Goal: Information Seeking & Learning: Compare options

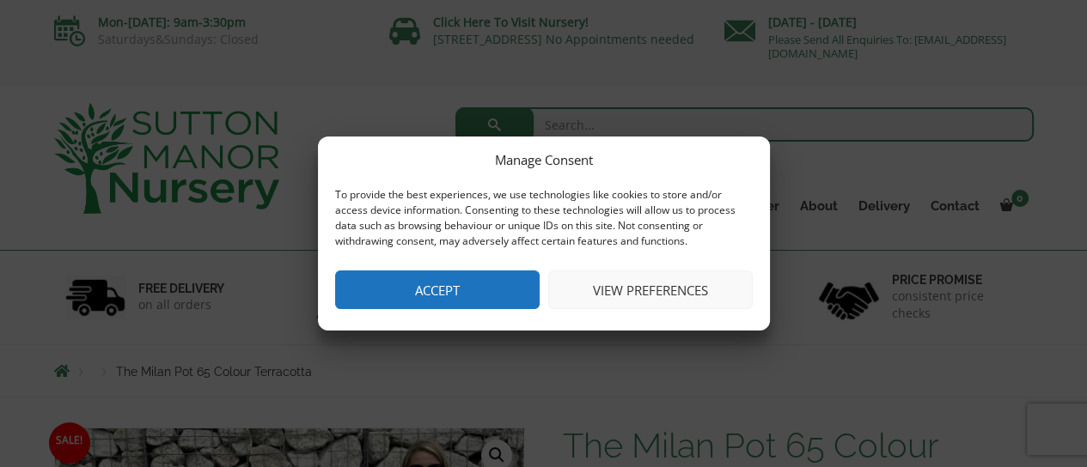
click at [493, 282] on button "Accept" at bounding box center [437, 290] width 204 height 39
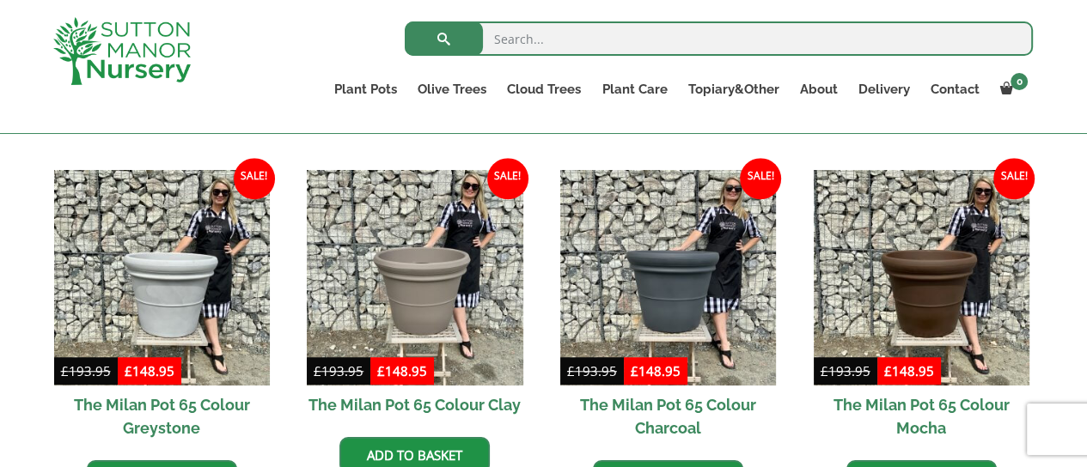
scroll to position [1088, 0]
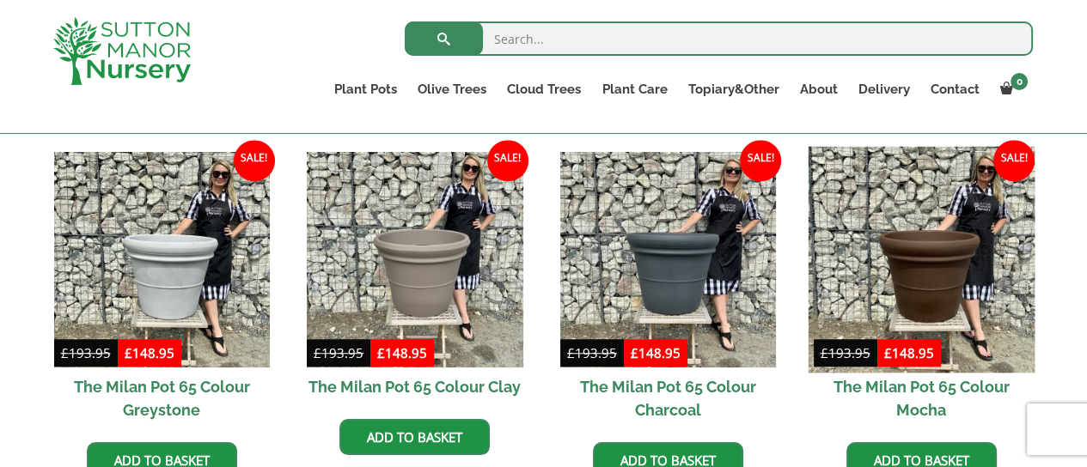
click at [922, 265] on img at bounding box center [921, 260] width 227 height 227
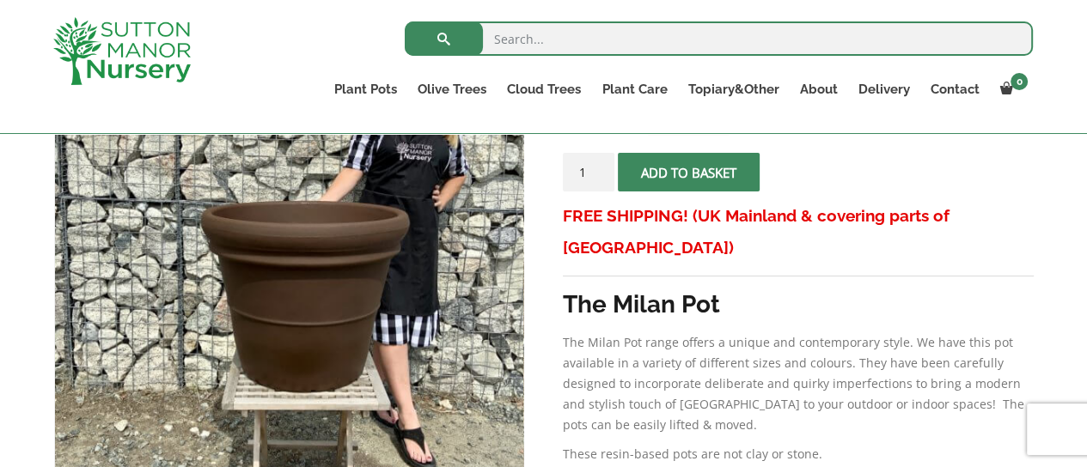
scroll to position [351, 0]
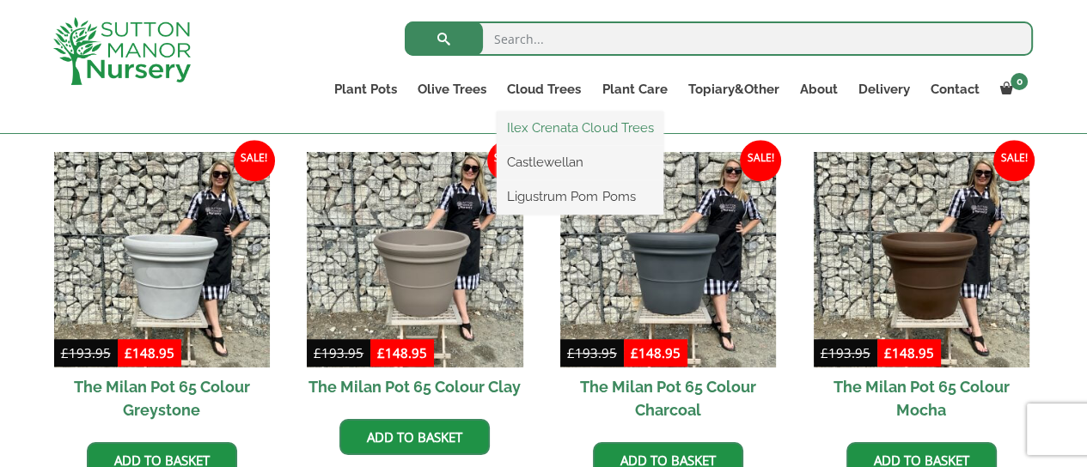
click at [579, 125] on link "Ilex Crenata Cloud Trees" at bounding box center [580, 128] width 167 height 26
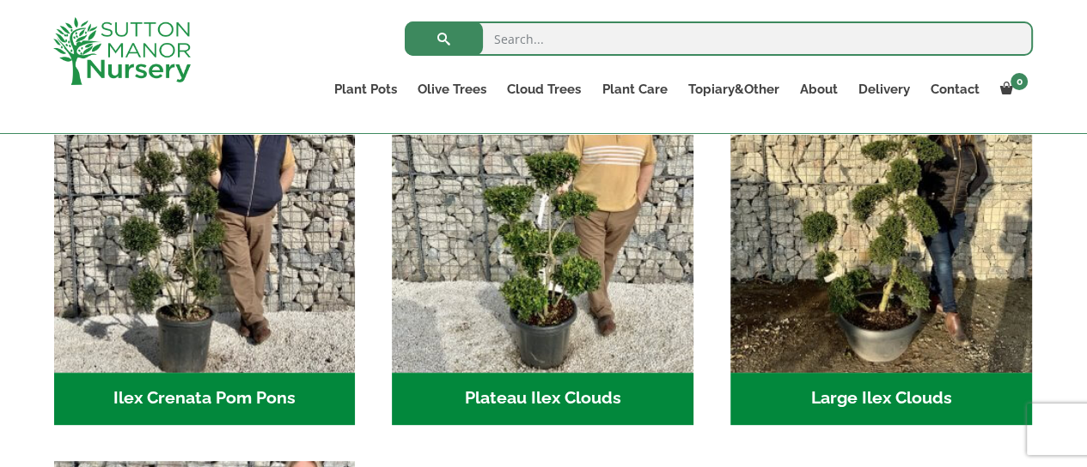
scroll to position [443, 0]
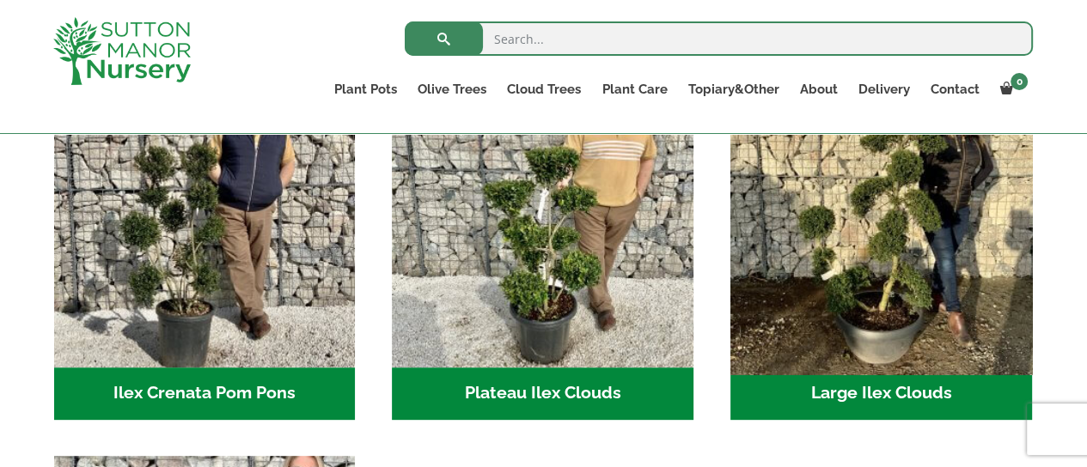
click at [890, 283] on img "Visit product category Large Ilex Clouds" at bounding box center [881, 216] width 316 height 316
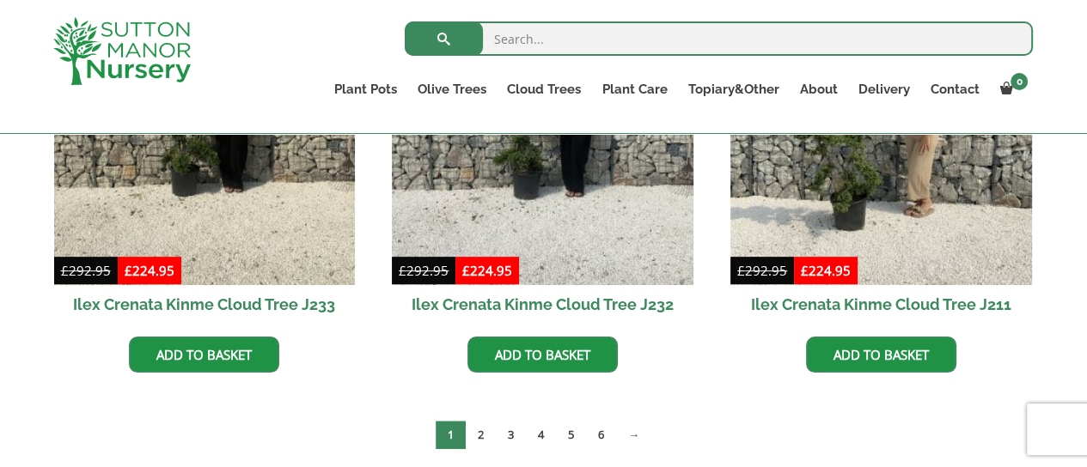
scroll to position [621, 0]
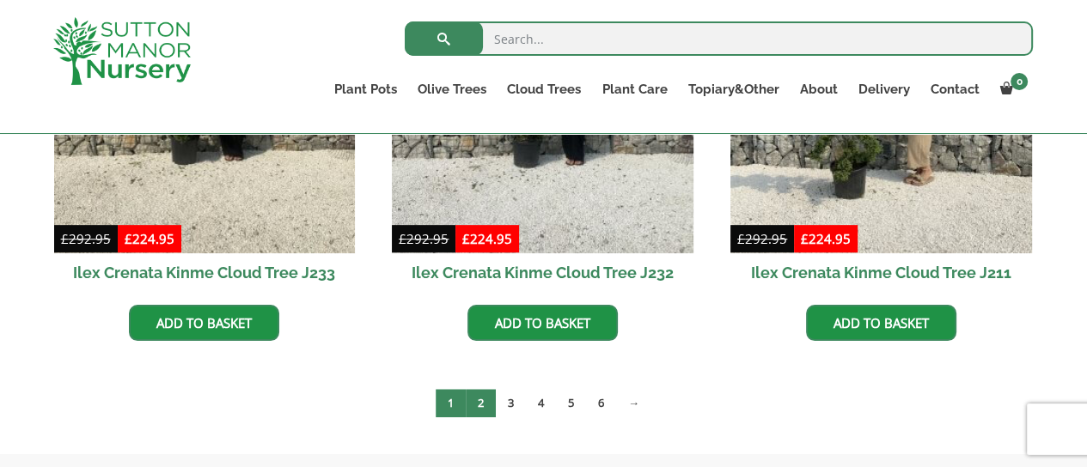
click at [480, 406] on link "2" at bounding box center [481, 403] width 30 height 28
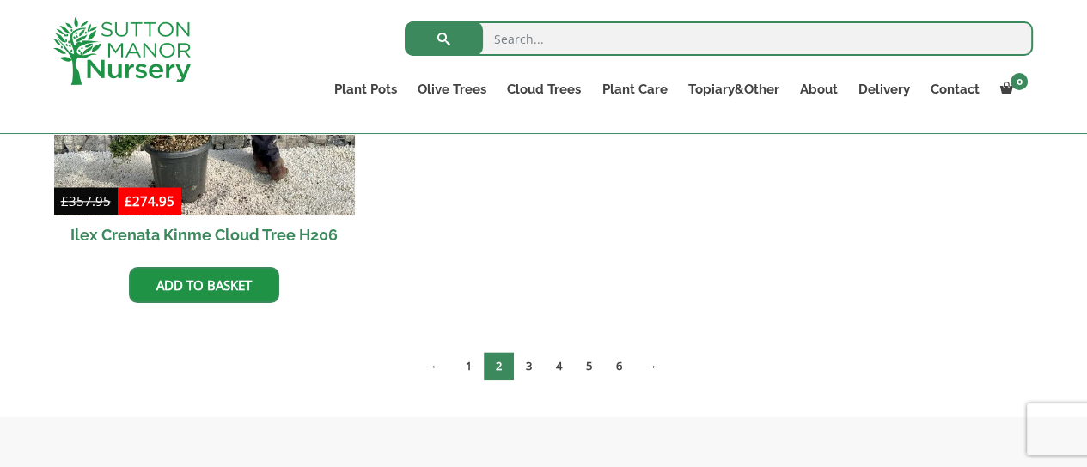
scroll to position [1553, 0]
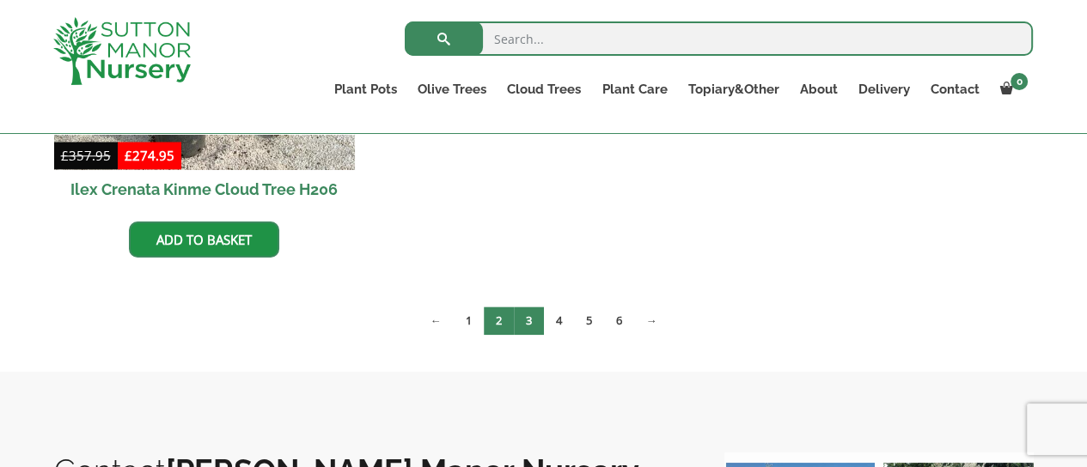
click at [533, 324] on link "3" at bounding box center [529, 321] width 30 height 28
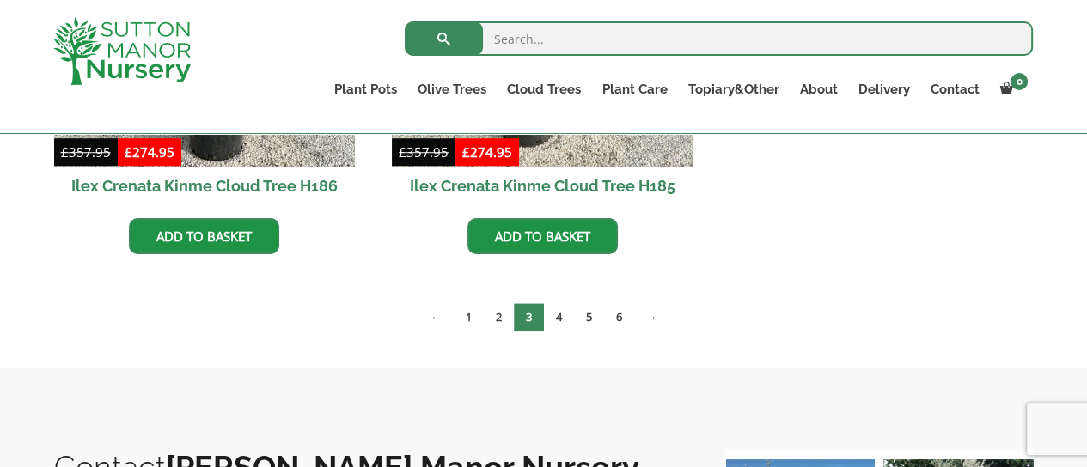
scroll to position [1180, 0]
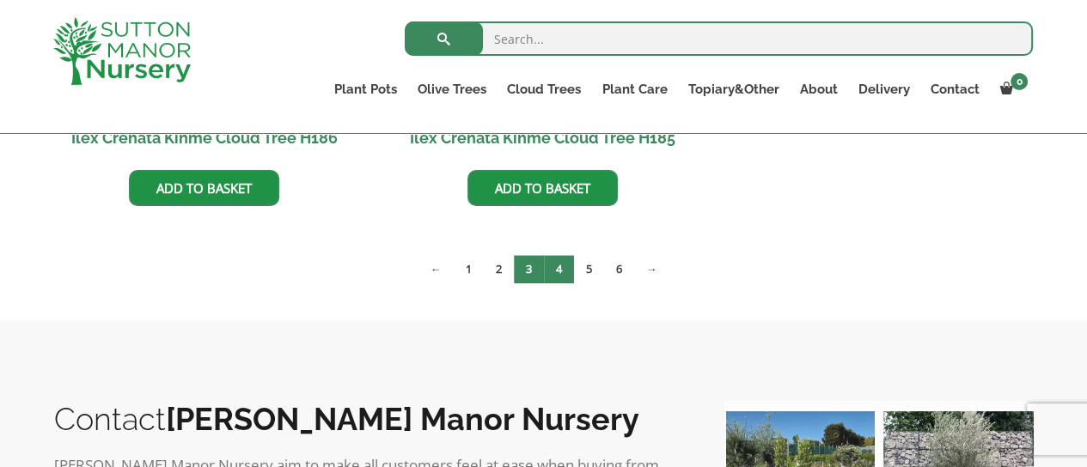
click at [560, 270] on link "4" at bounding box center [559, 269] width 30 height 28
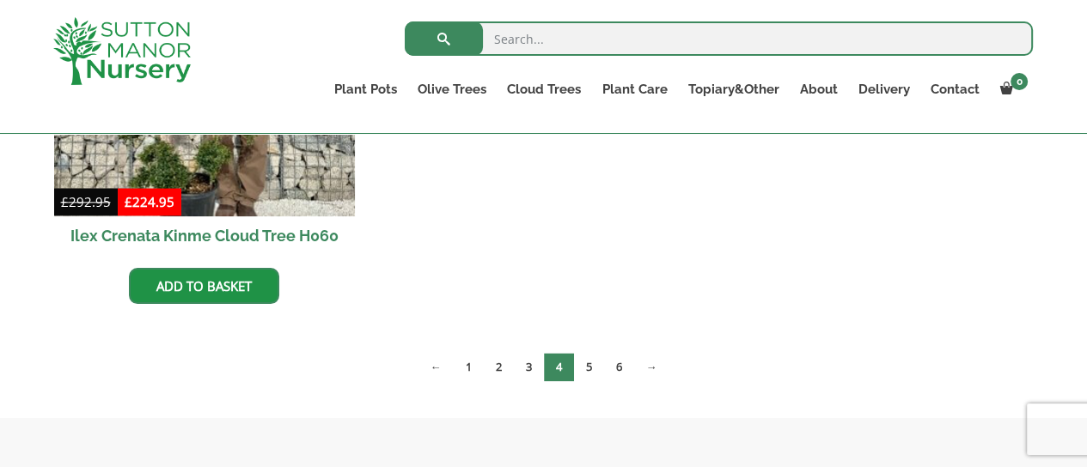
scroll to position [1531, 0]
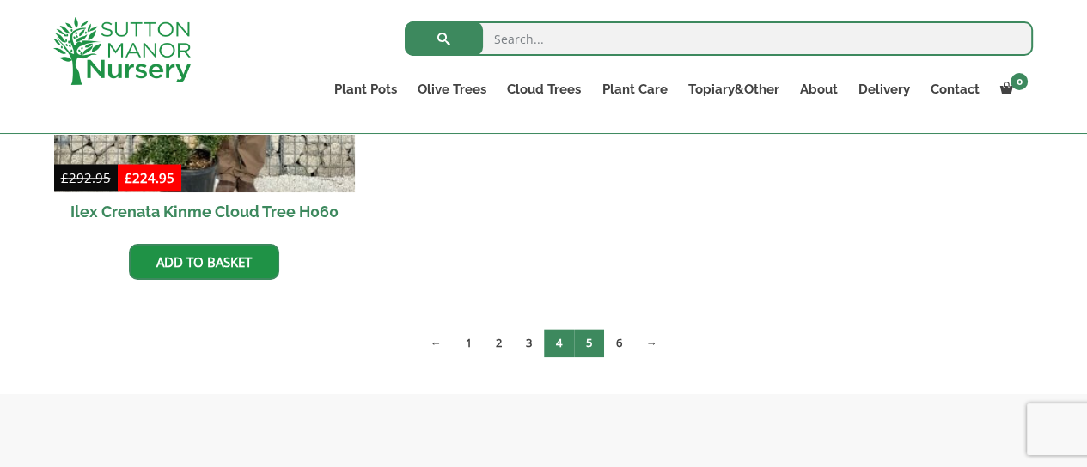
click at [588, 343] on link "5" at bounding box center [589, 343] width 30 height 28
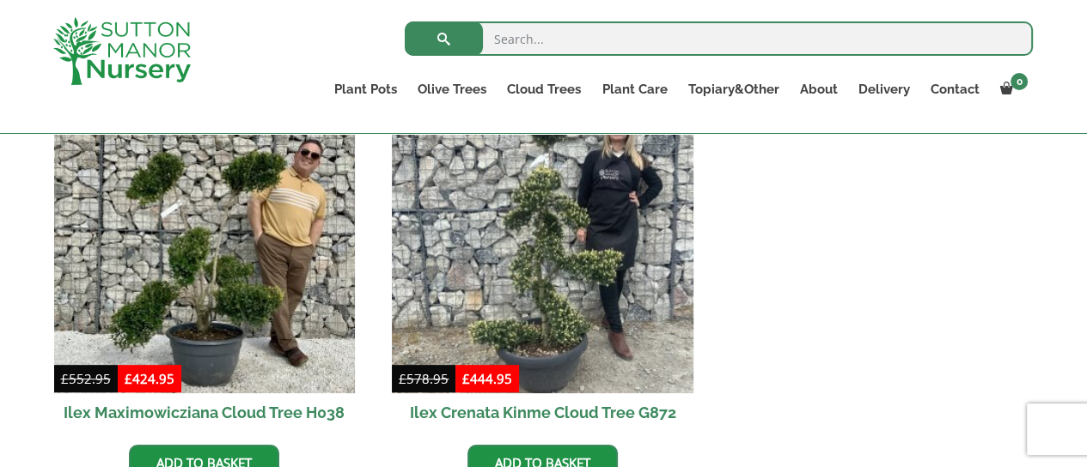
scroll to position [476, 0]
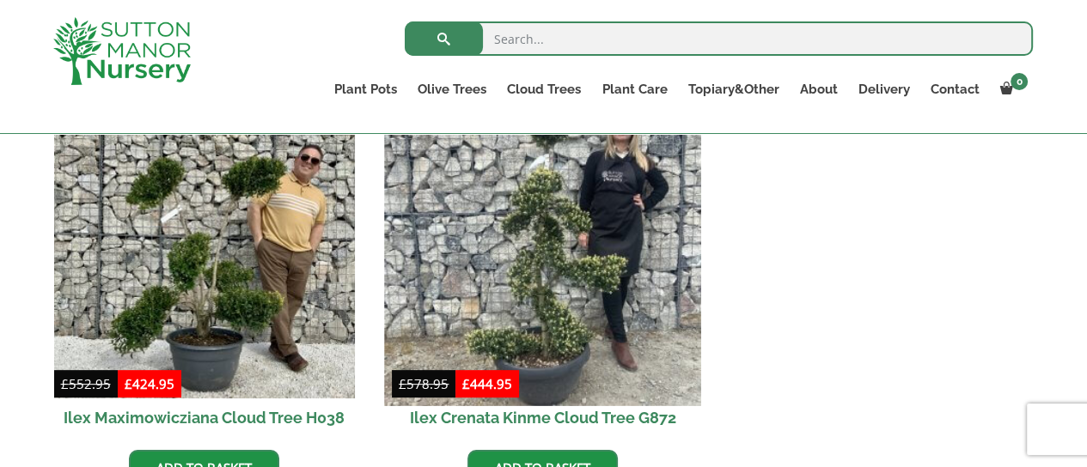
click at [566, 248] on img at bounding box center [543, 247] width 316 height 316
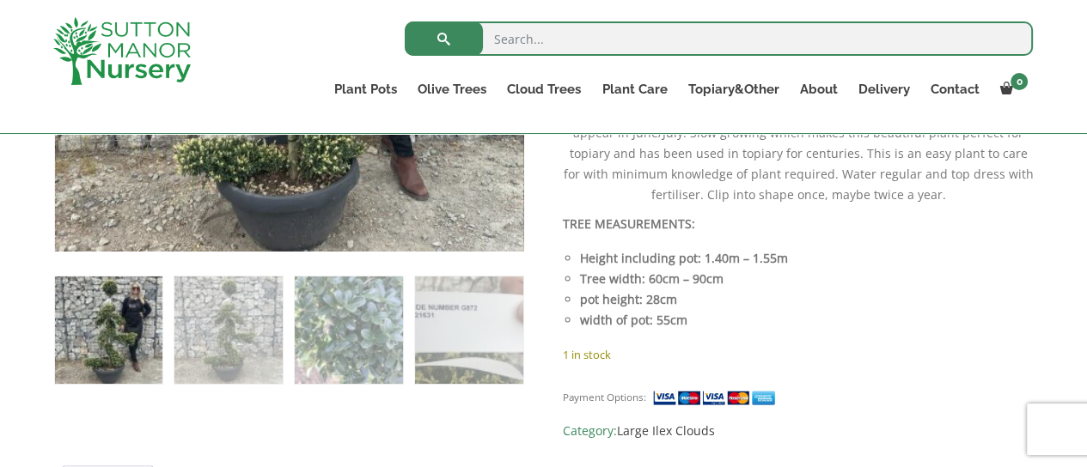
scroll to position [890, 0]
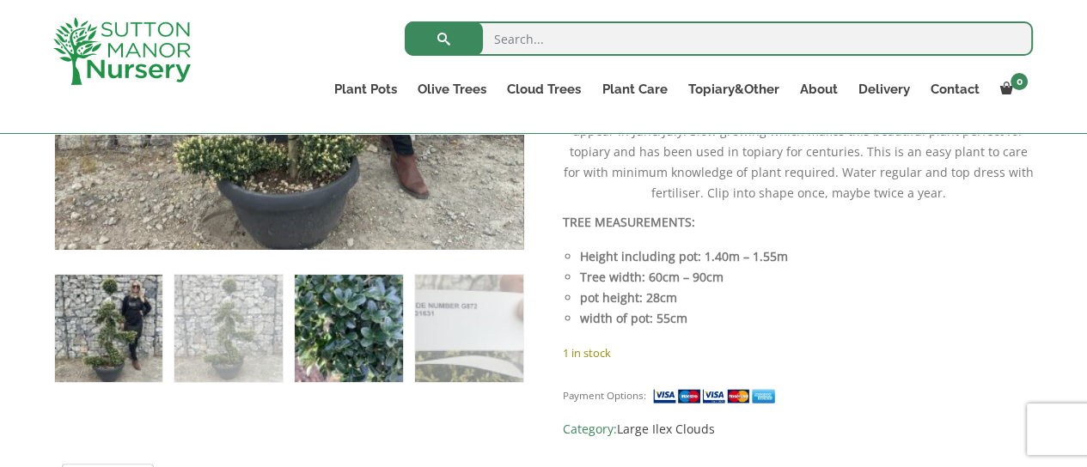
click at [380, 321] on img at bounding box center [348, 328] width 107 height 107
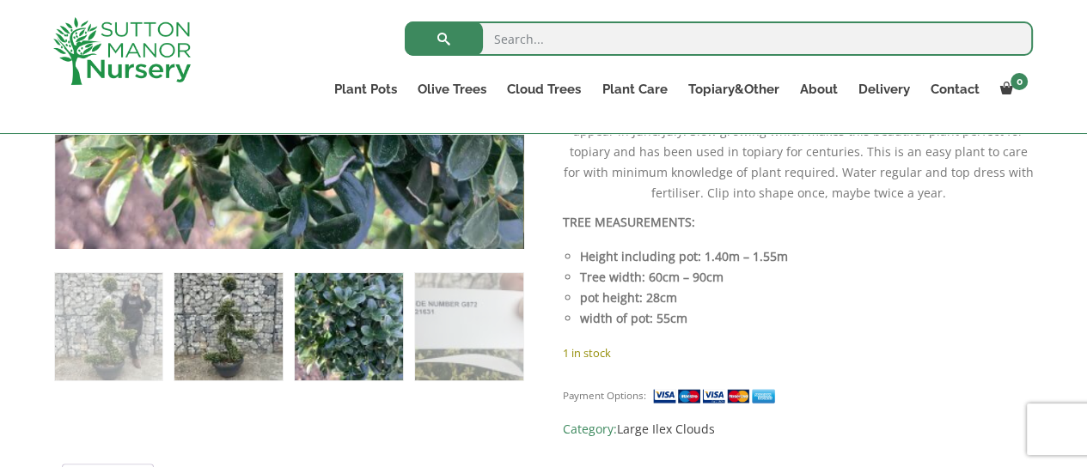
click at [269, 335] on img at bounding box center [227, 326] width 107 height 107
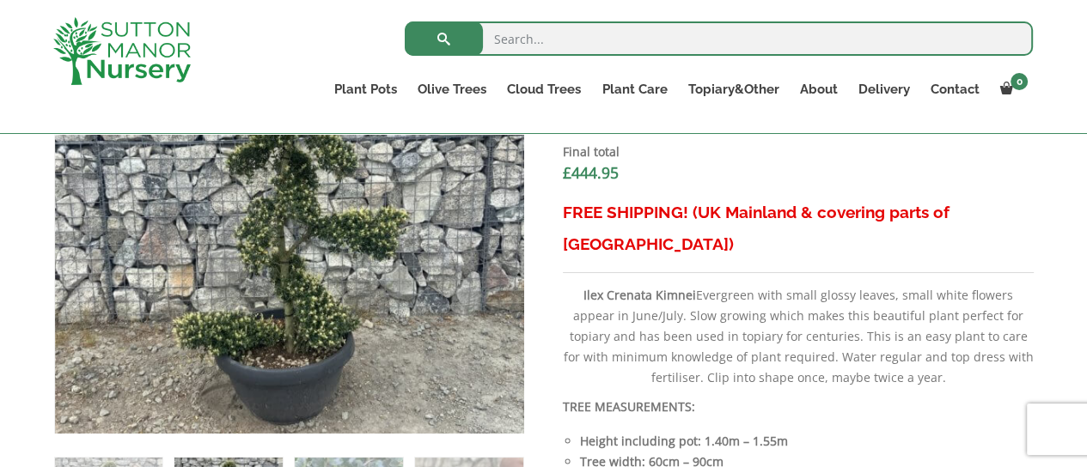
scroll to position [828, 0]
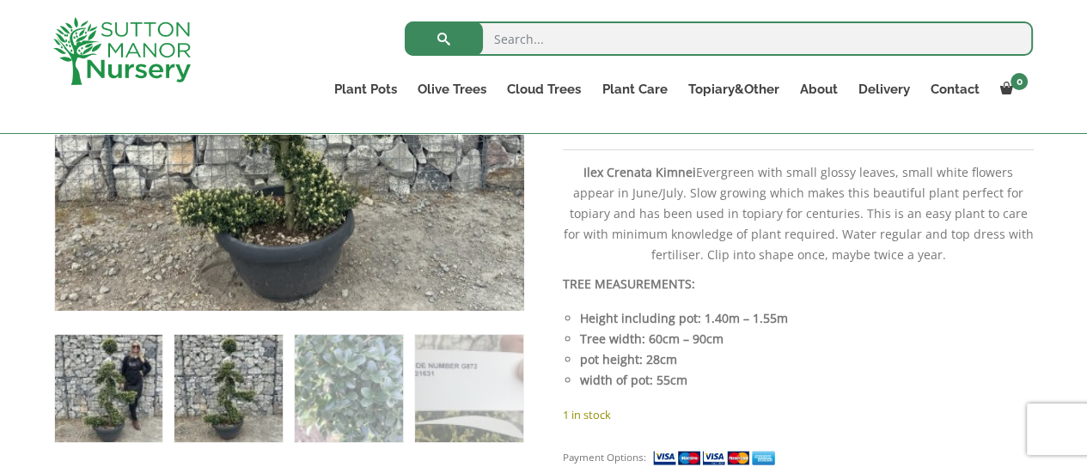
click at [88, 363] on img at bounding box center [108, 388] width 107 height 107
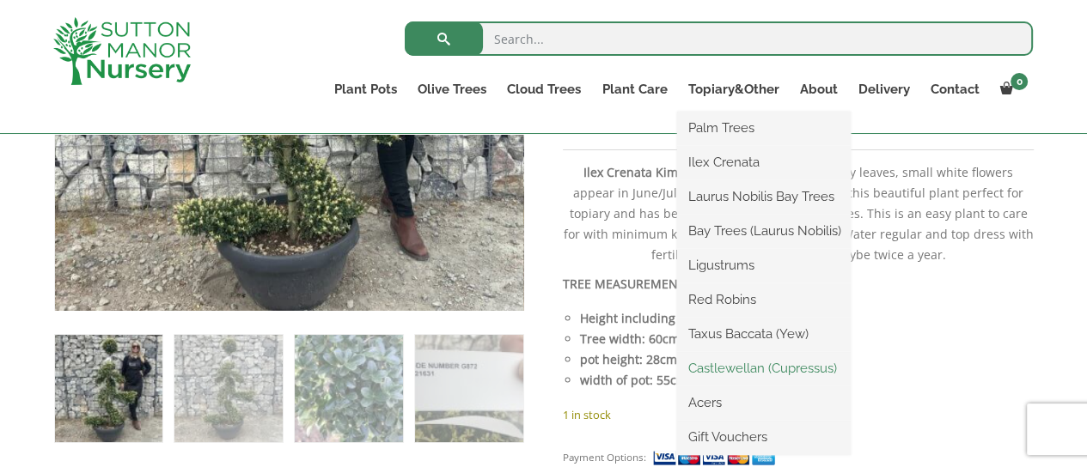
click at [735, 366] on link "Castlewellan (Cupressus)" at bounding box center [764, 369] width 174 height 26
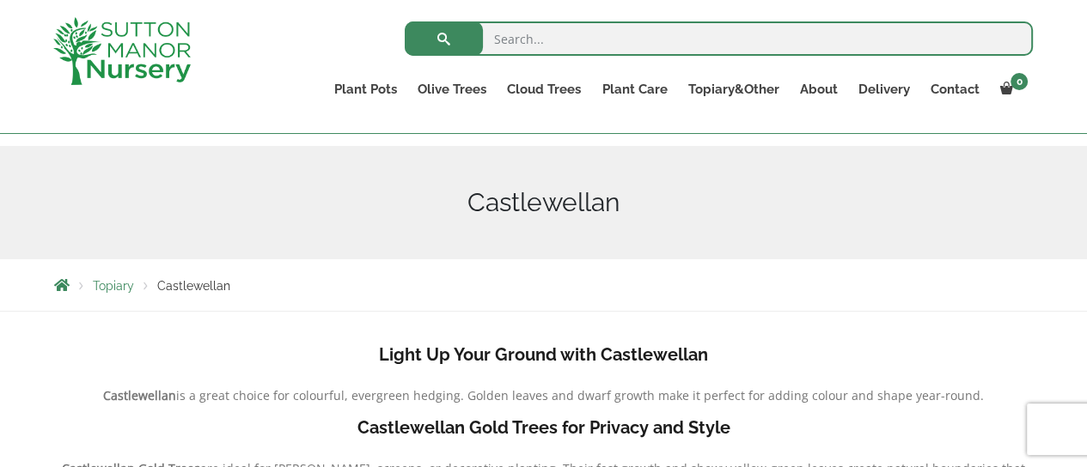
scroll to position [161, 0]
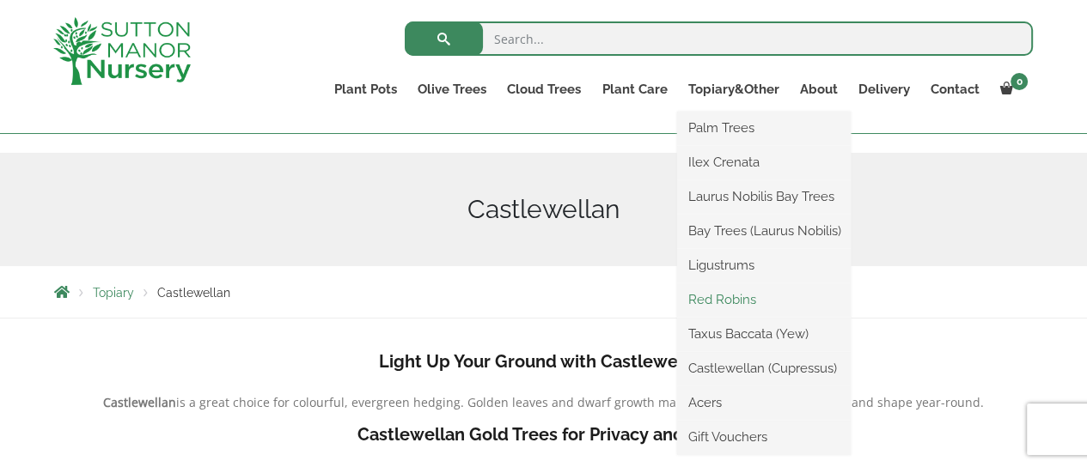
click at [740, 298] on link "Red Robins" at bounding box center [764, 300] width 174 height 26
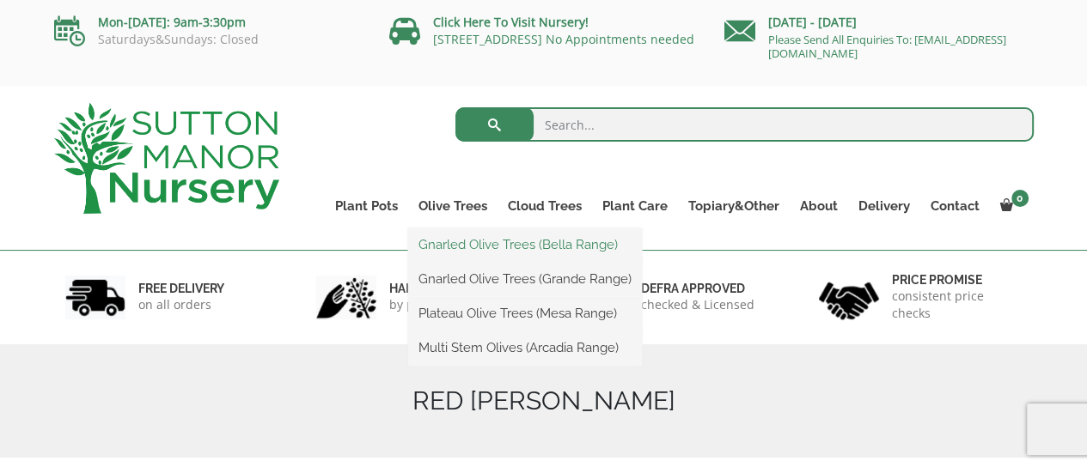
click at [463, 246] on link "Gnarled Olive Trees (Bella Range)" at bounding box center [525, 245] width 234 height 26
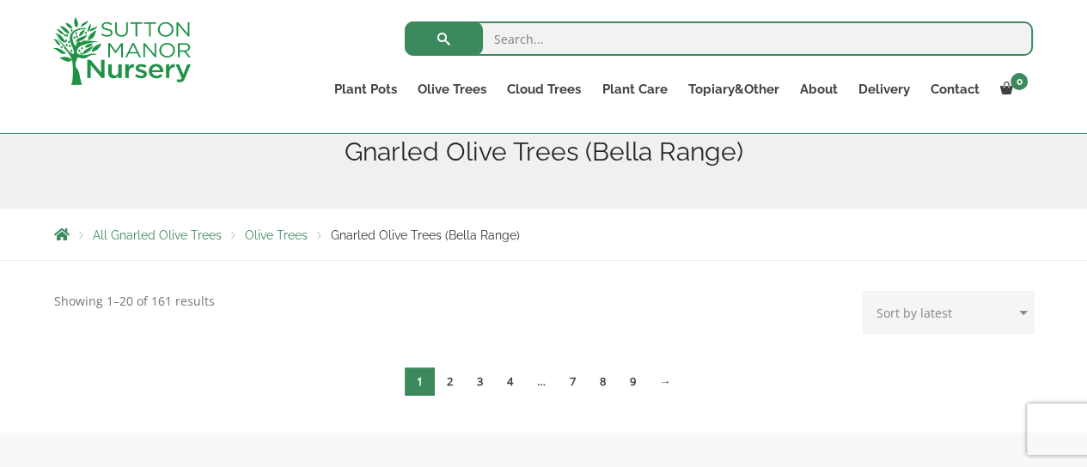
scroll to position [235, 0]
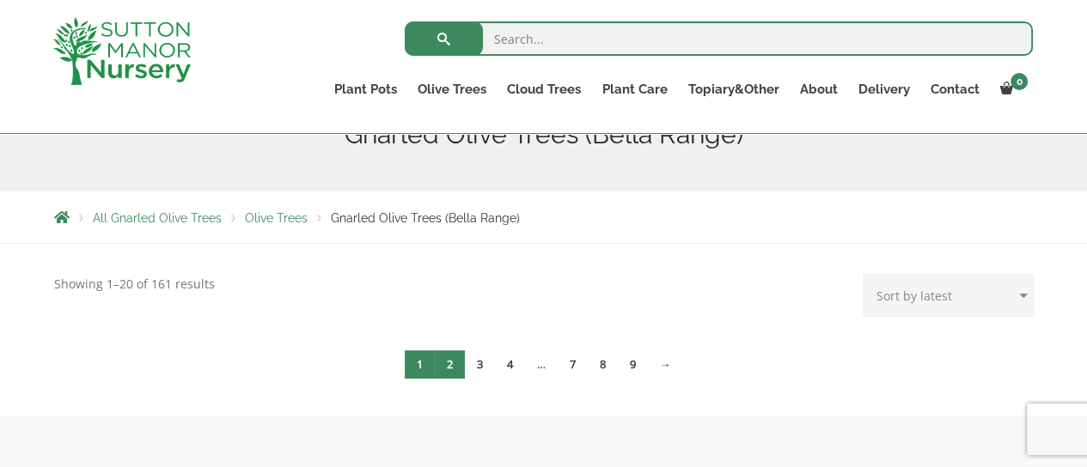
click at [448, 367] on link "2" at bounding box center [450, 365] width 30 height 28
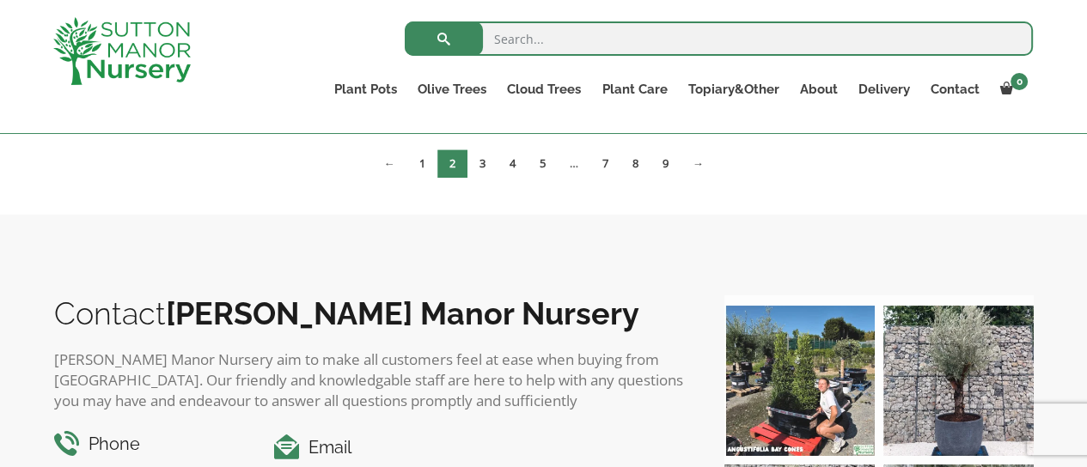
scroll to position [1288, 0]
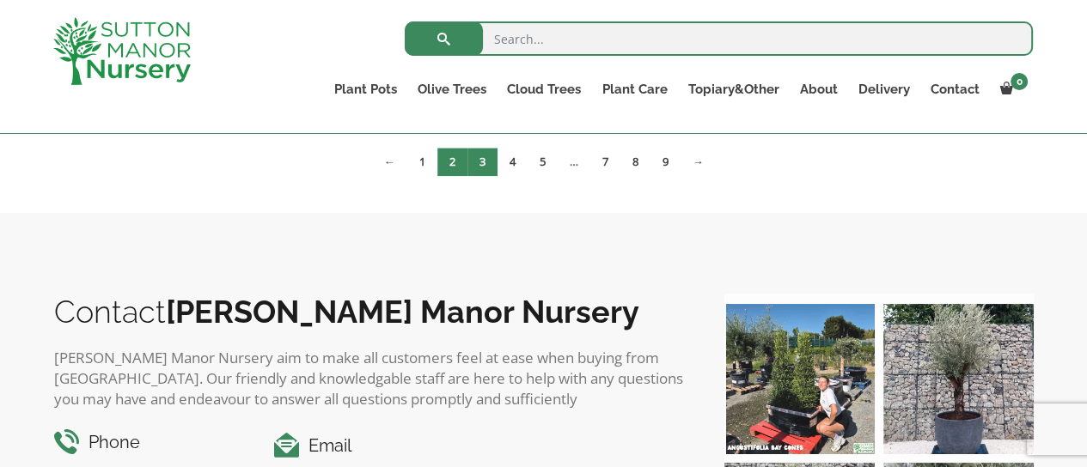
click at [485, 165] on link "3" at bounding box center [482, 162] width 30 height 28
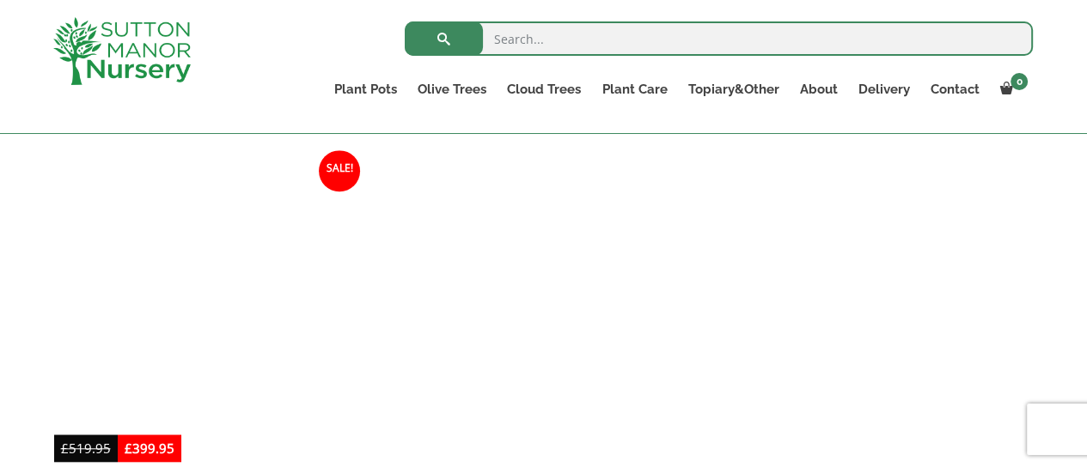
scroll to position [1308, 0]
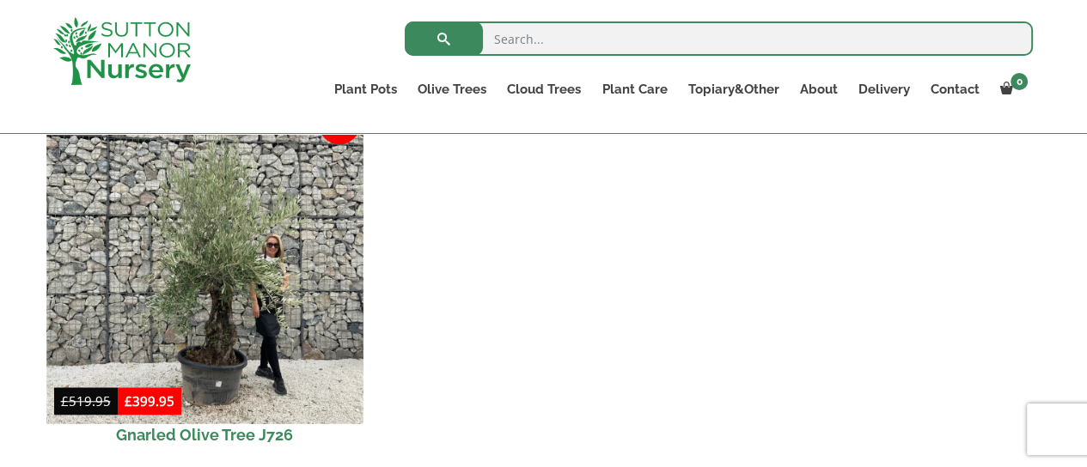
click at [233, 283] on img at bounding box center [204, 265] width 316 height 316
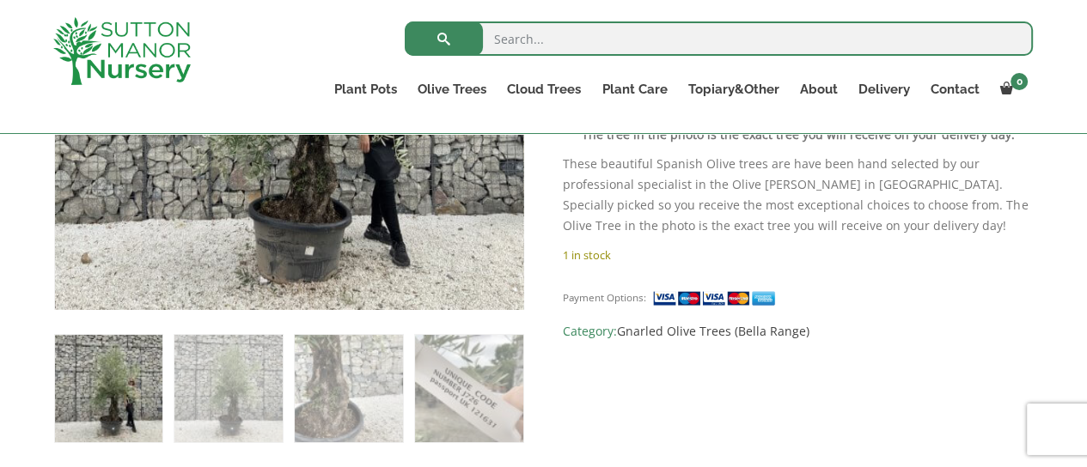
scroll to position [851, 0]
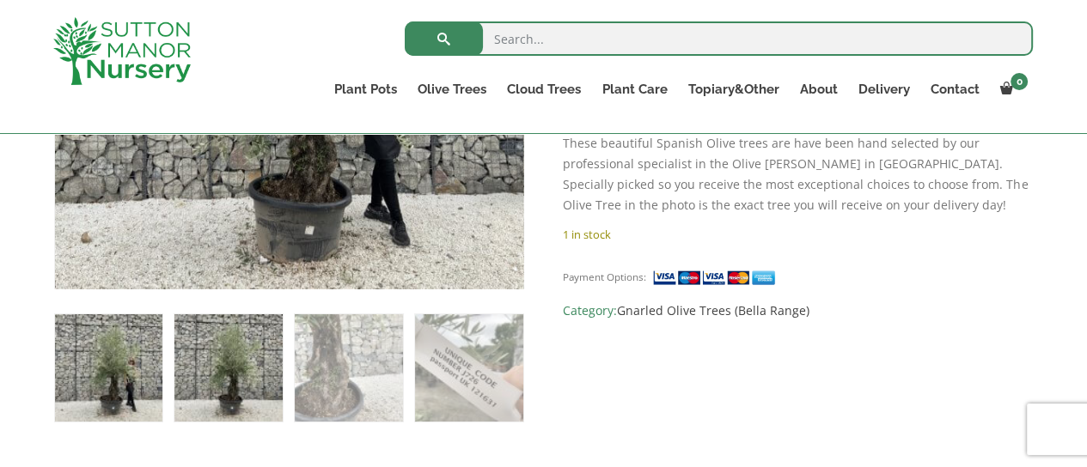
click at [242, 375] on img at bounding box center [227, 367] width 107 height 107
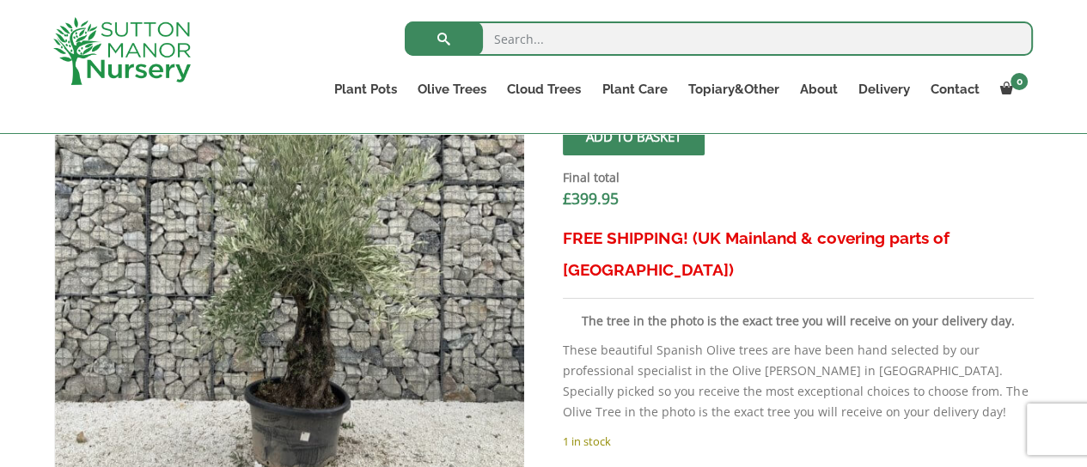
scroll to position [608, 0]
